Goal: Use online tool/utility: Utilize a website feature to perform a specific function

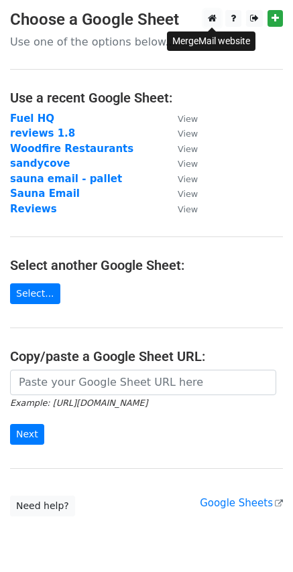
click at [216, 20] on icon at bounding box center [212, 17] width 9 height 9
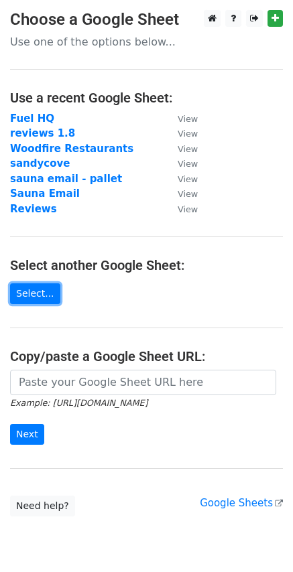
click at [37, 293] on link "Select..." at bounding box center [35, 293] width 50 height 21
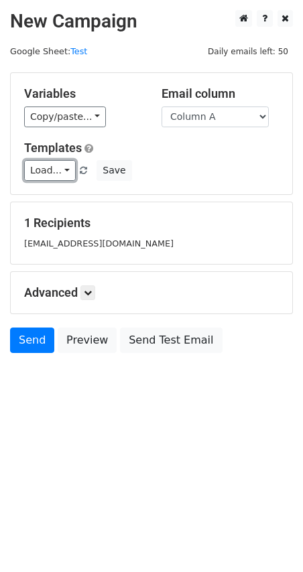
click at [34, 168] on link "Load..." at bounding box center [50, 170] width 52 height 21
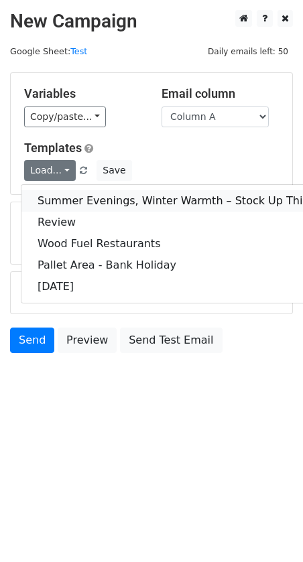
click at [108, 197] on link "Summer Evenings, Winter Warmth – Stock Up This August 🌿🔥" at bounding box center [208, 200] width 374 height 21
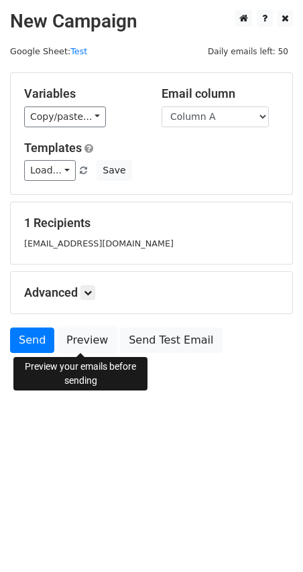
click at [92, 331] on link "Preview" at bounding box center [87, 339] width 59 height 25
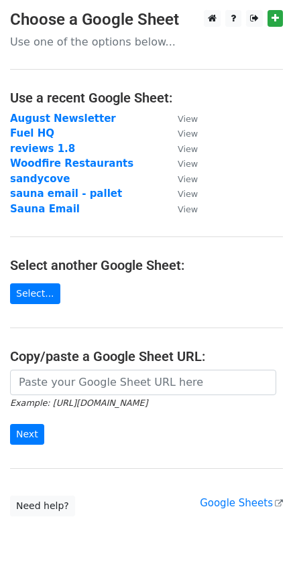
click at [64, 116] on strong "August Newsletter" at bounding box center [63, 118] width 106 height 12
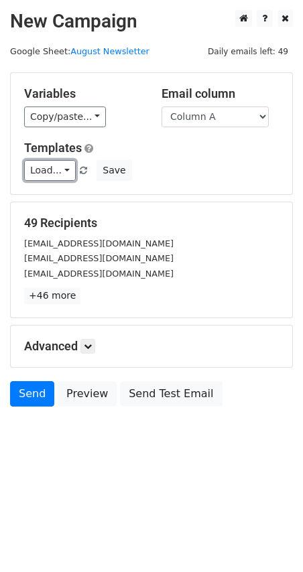
click at [54, 168] on link "Load..." at bounding box center [50, 170] width 52 height 21
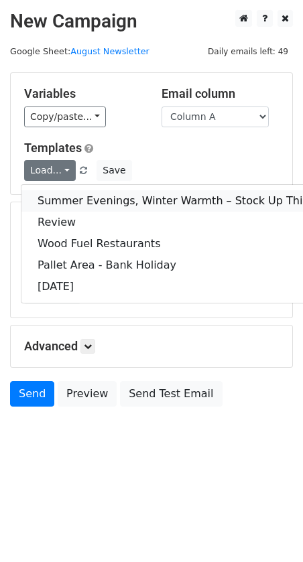
click at [69, 199] on link "Summer Evenings, Winter Warmth – Stock Up This August 🌿🔥" at bounding box center [208, 200] width 374 height 21
